Goal: Feedback & Contribution: Contribute content

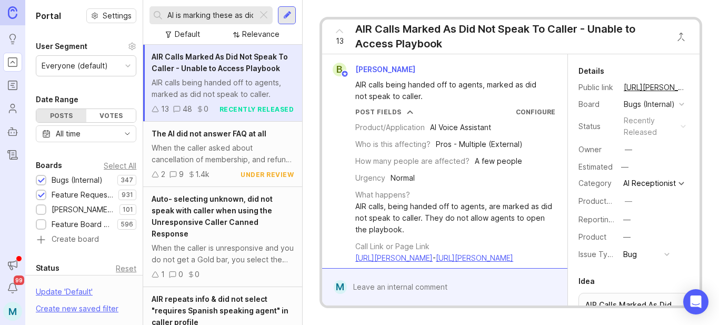
scroll to position [1208, 0]
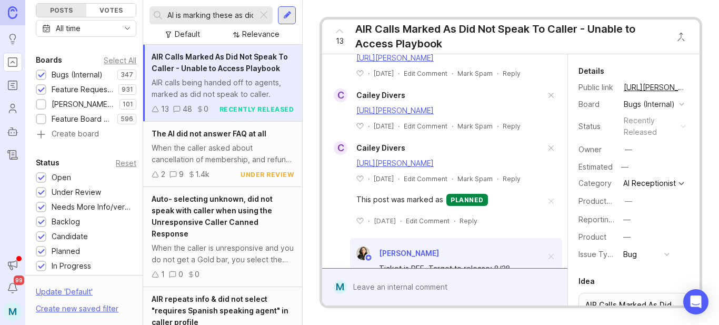
click at [263, 14] on div at bounding box center [263, 15] width 13 height 14
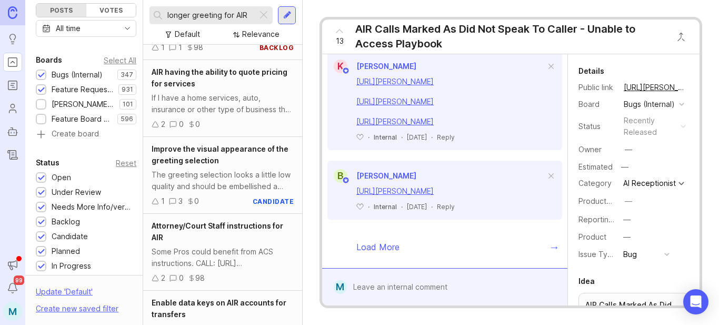
scroll to position [1888, 0]
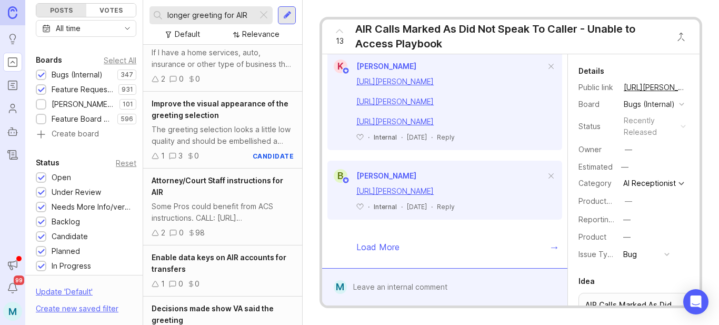
type input "longer greeting for AIR"
click at [291, 17] on div at bounding box center [287, 15] width 8 height 9
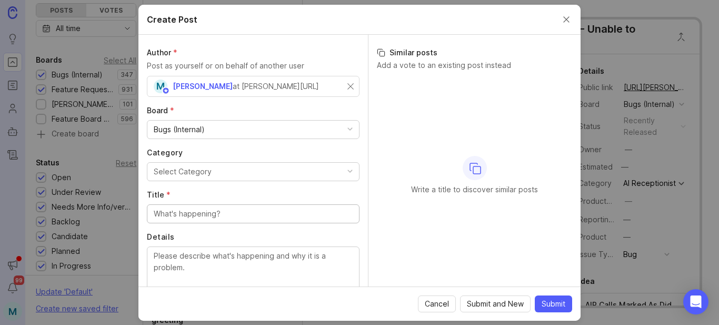
click at [290, 85] on div "M [PERSON_NAME] at [PERSON_NAME][URL]" at bounding box center [251, 86] width 194 height 14
click at [220, 128] on div "Bugs (Internal)" at bounding box center [253, 129] width 212 height 18
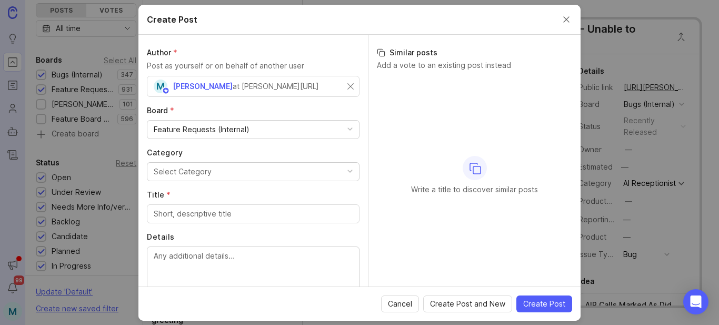
click at [274, 86] on div "M [PERSON_NAME] at [PERSON_NAME][URL]" at bounding box center [251, 86] width 194 height 14
click at [347, 84] on div "M [PERSON_NAME] at [PERSON_NAME][URL]" at bounding box center [253, 86] width 213 height 21
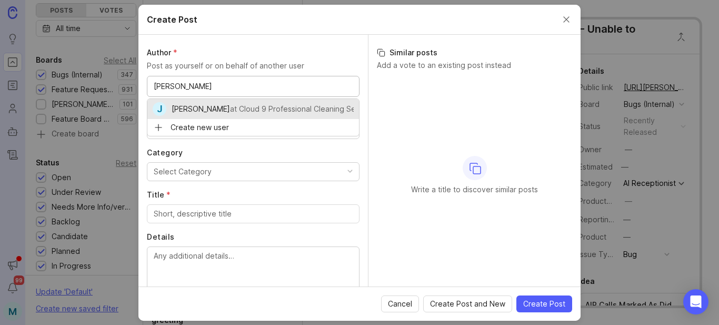
type input "[PERSON_NAME]"
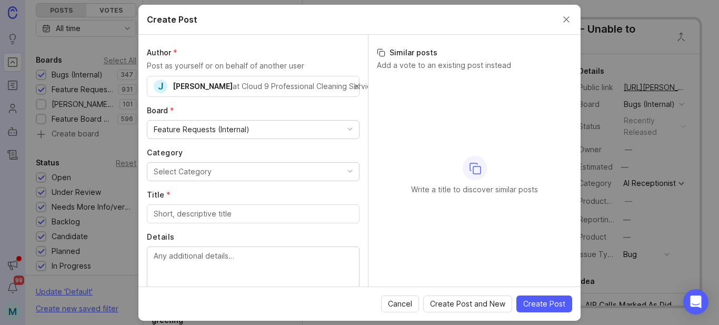
click at [270, 174] on button "Select Category" at bounding box center [253, 171] width 213 height 19
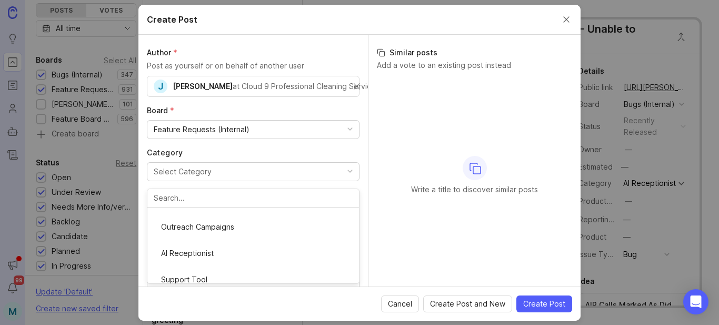
scroll to position [105, 0]
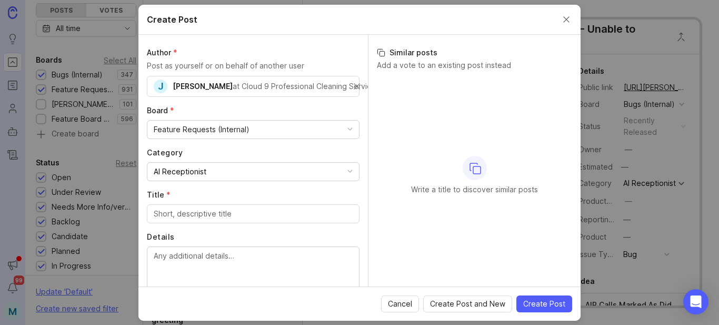
click at [236, 220] on div at bounding box center [253, 213] width 213 height 19
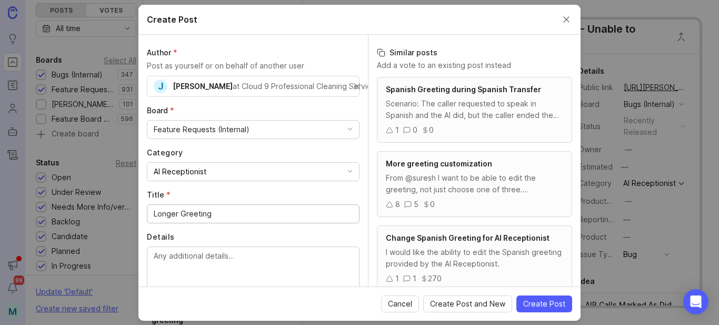
type input "Longer Greeting"
click at [469, 192] on div "From @suresh I want to be able to edit the greeting, not just choose one of thr…" at bounding box center [474, 183] width 177 height 23
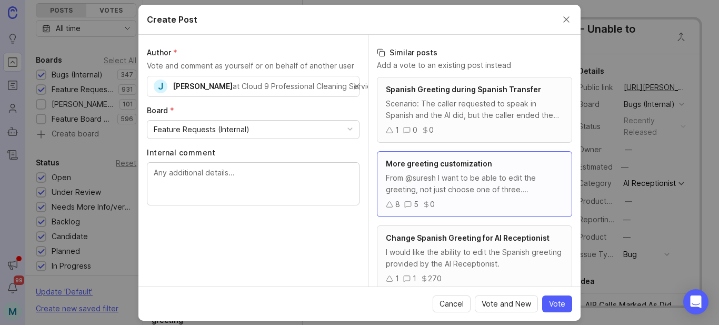
click at [440, 164] on span "More greeting customization" at bounding box center [439, 163] width 106 height 9
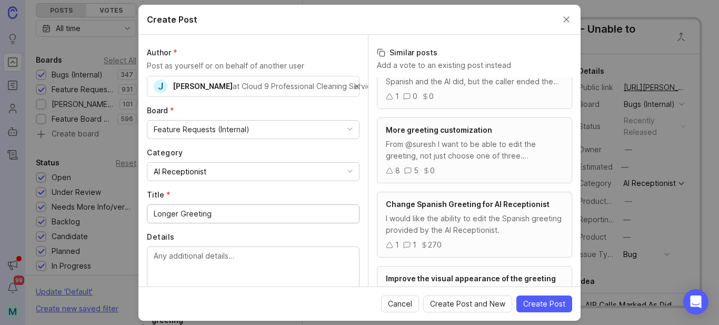
scroll to position [53, 0]
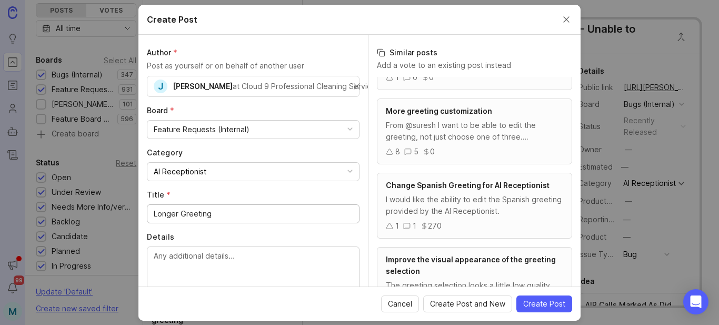
click at [409, 151] on icon at bounding box center [407, 151] width 7 height 7
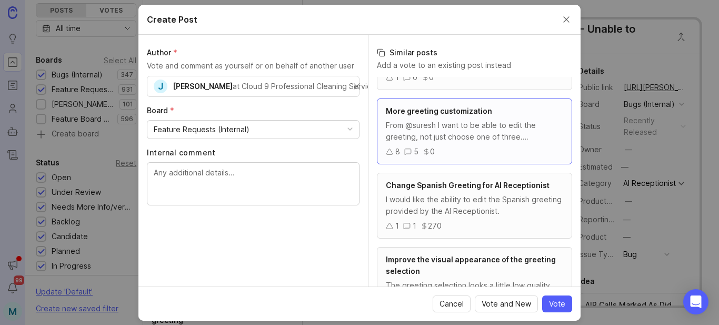
click at [486, 139] on div "From @suresh I want to be able to edit the greeting, not just choose one of thr…" at bounding box center [474, 130] width 177 height 23
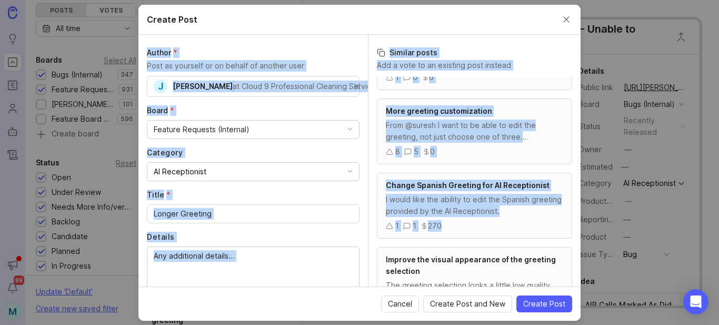
drag, startPoint x: 488, startPoint y: 19, endPoint x: 511, endPoint y: 209, distance: 191.9
click at [504, 223] on form "Create Post Author * Post as yourself or on behalf of another user J [PERSON_NA…" at bounding box center [359, 163] width 442 height 316
click at [567, 19] on button "Close create post modal" at bounding box center [566, 20] width 12 height 12
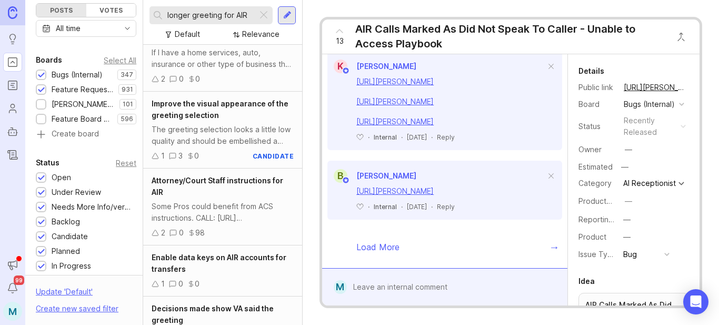
drag, startPoint x: 248, startPoint y: 15, endPoint x: 222, endPoint y: 15, distance: 25.8
click at [222, 15] on input "longer greeting for AIR" at bounding box center [210, 15] width 86 height 12
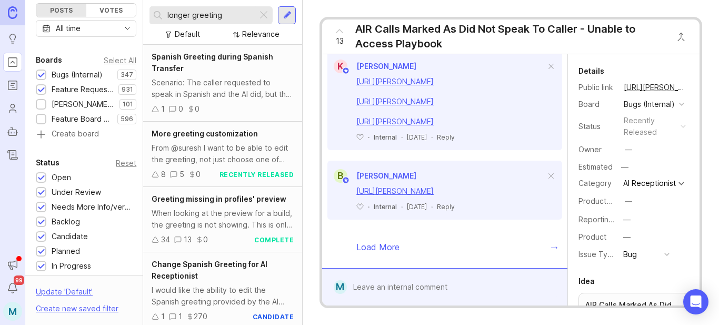
type input "longer greeting"
click at [213, 153] on div "From @suresh I want to be able to edit the greeting, not just choose one of thr…" at bounding box center [223, 153] width 142 height 23
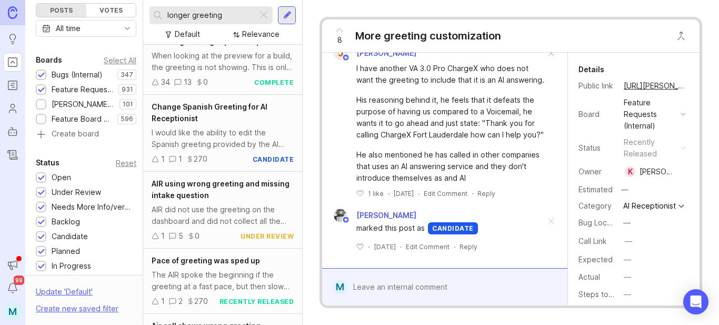
scroll to position [158, 0]
click at [264, 15] on div at bounding box center [263, 15] width 13 height 14
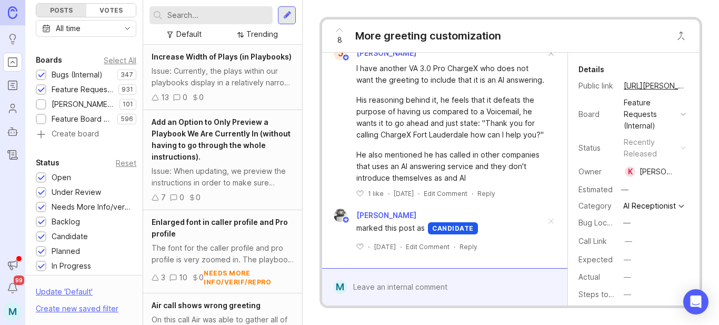
click at [285, 16] on div at bounding box center [287, 15] width 8 height 9
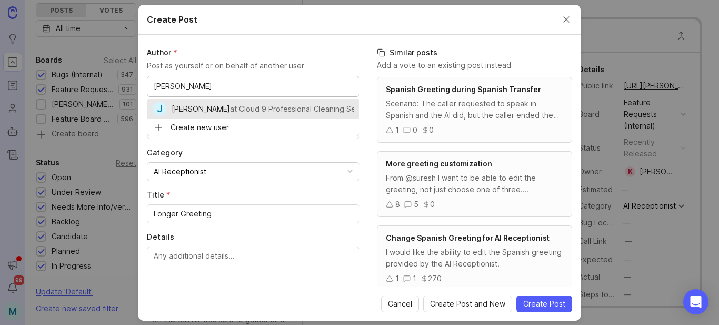
type input "[PERSON_NAME]"
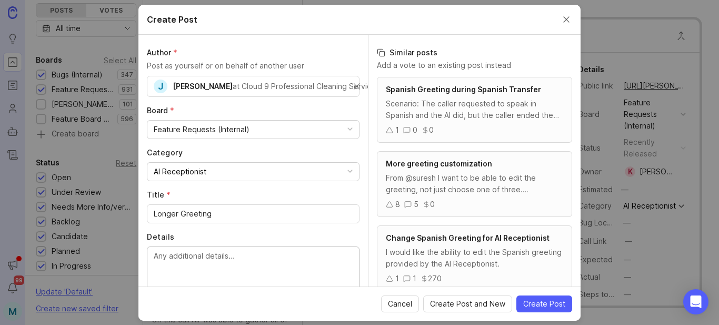
click at [235, 253] on textarea "Details" at bounding box center [253, 267] width 199 height 35
paste textarea "Our AI receptionist greeting is too short for our needs. We need more character…"
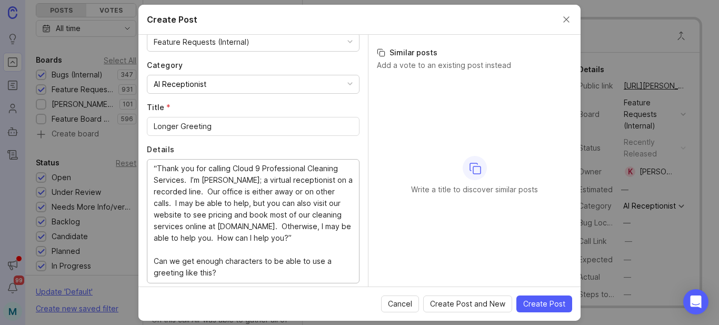
scroll to position [131, 0]
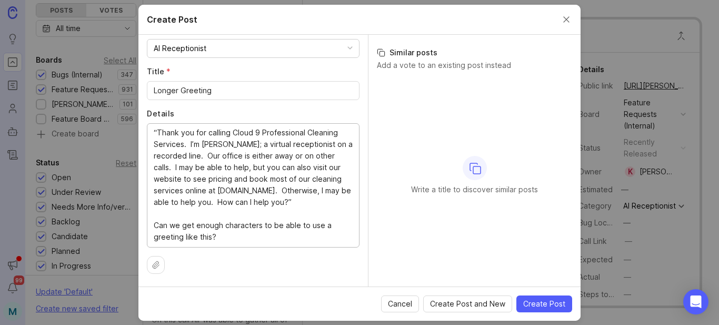
type textarea "Our AI receptionist greeting is too short for our needs. We need more character…"
click at [180, 85] on input "Longer Greeting" at bounding box center [253, 91] width 199 height 12
type input "Longer AIR Greeting"
click at [541, 308] on span "Create Post" at bounding box center [544, 303] width 42 height 11
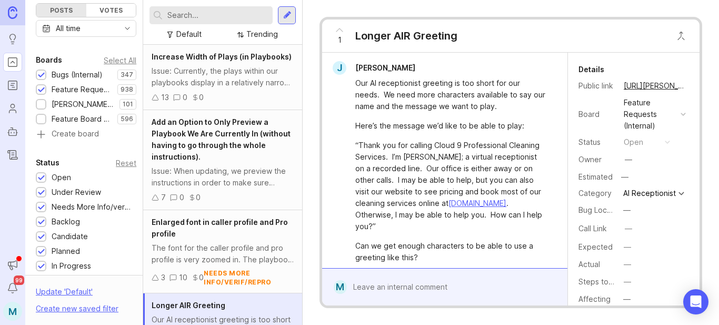
scroll to position [45, 0]
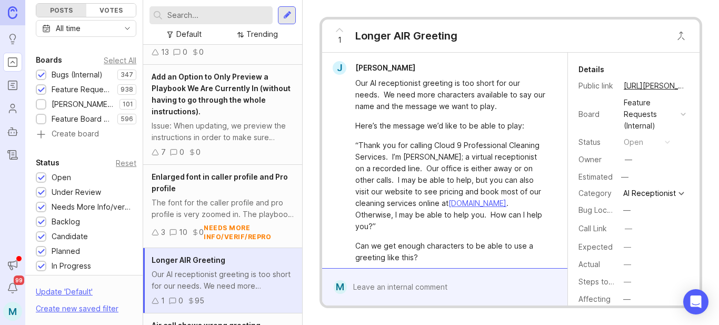
click at [689, 85] on button "copy icon" at bounding box center [696, 85] width 15 height 15
